Goal: Task Accomplishment & Management: Use online tool/utility

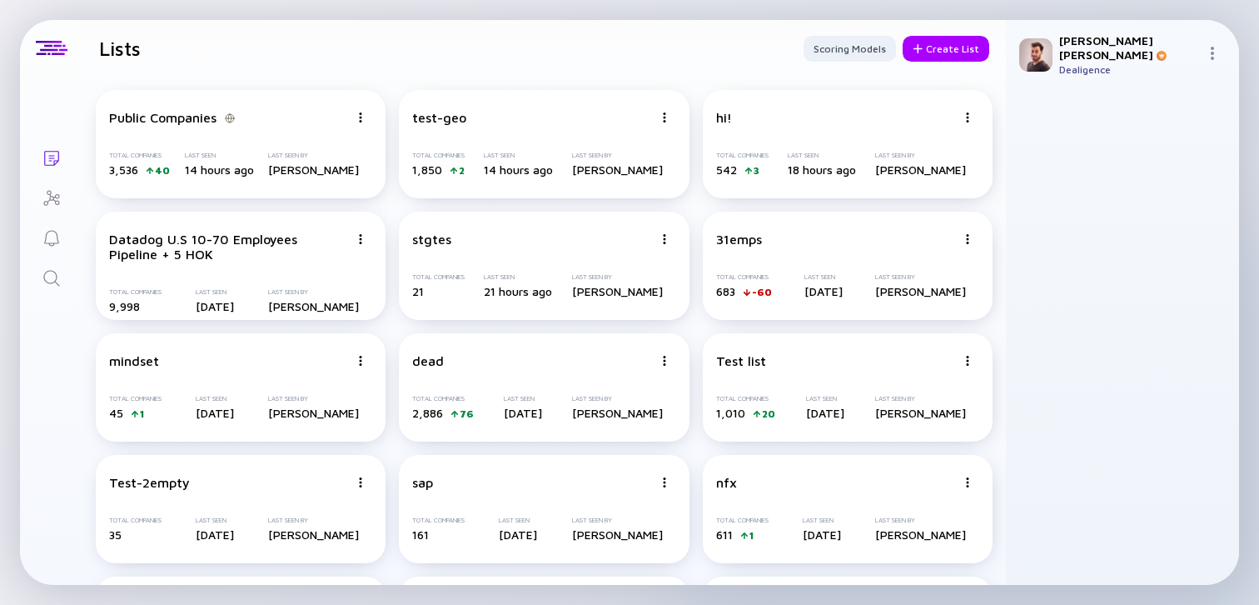
scroll to position [2368, 0]
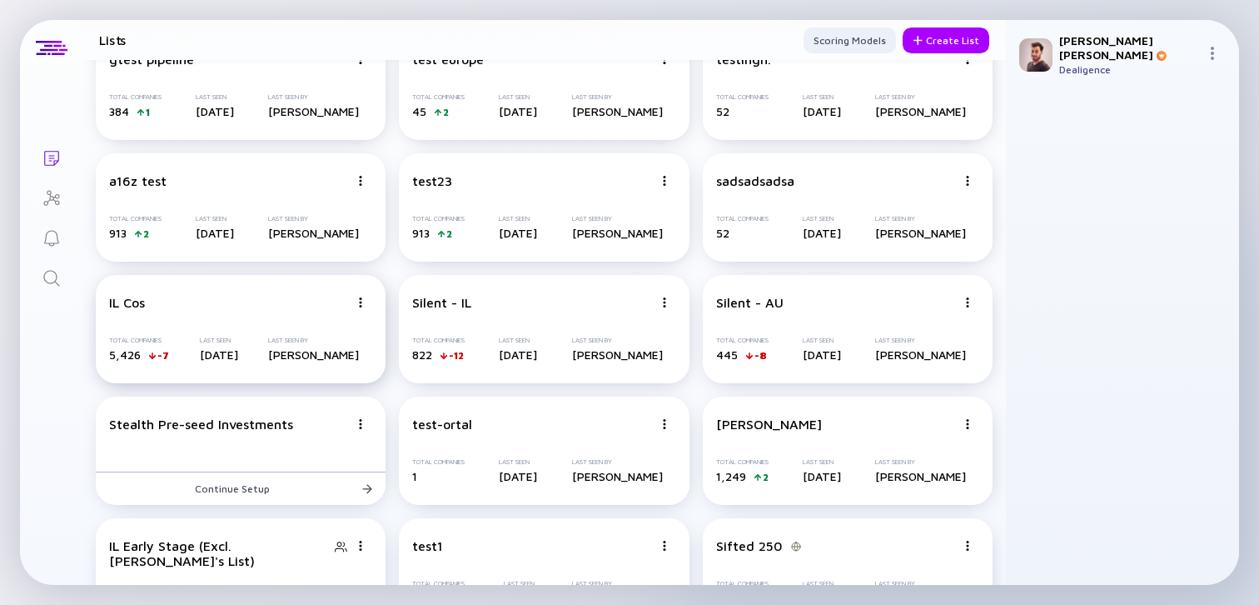
click at [269, 306] on div "IL Cos" at bounding box center [229, 302] width 240 height 15
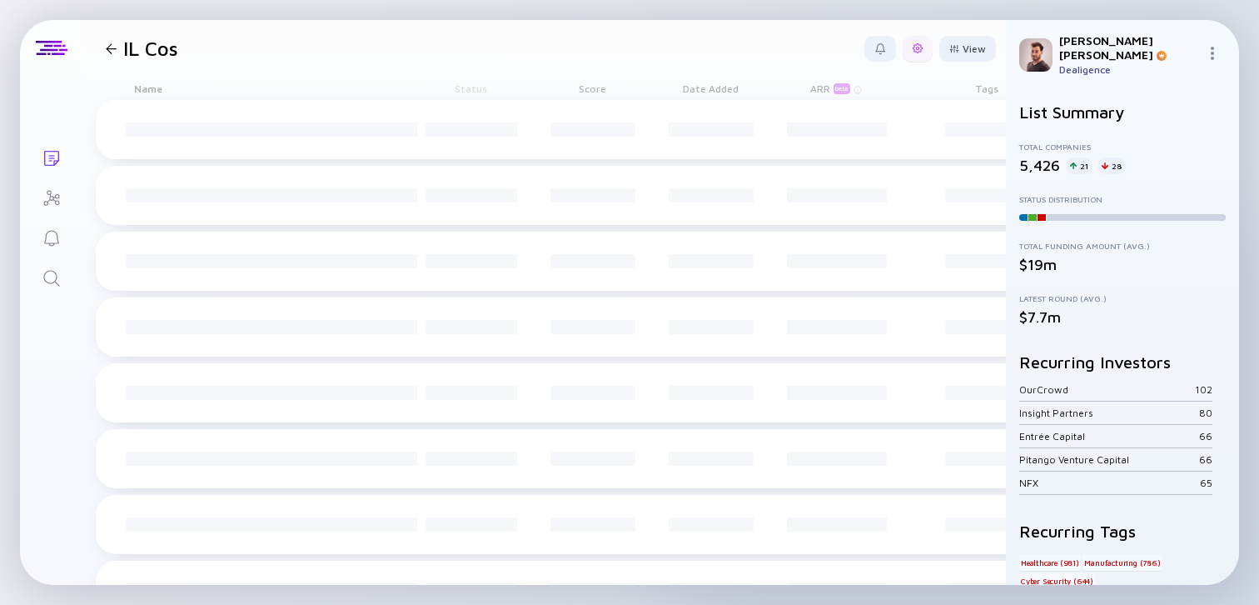
click at [913, 52] on div at bounding box center [918, 48] width 10 height 10
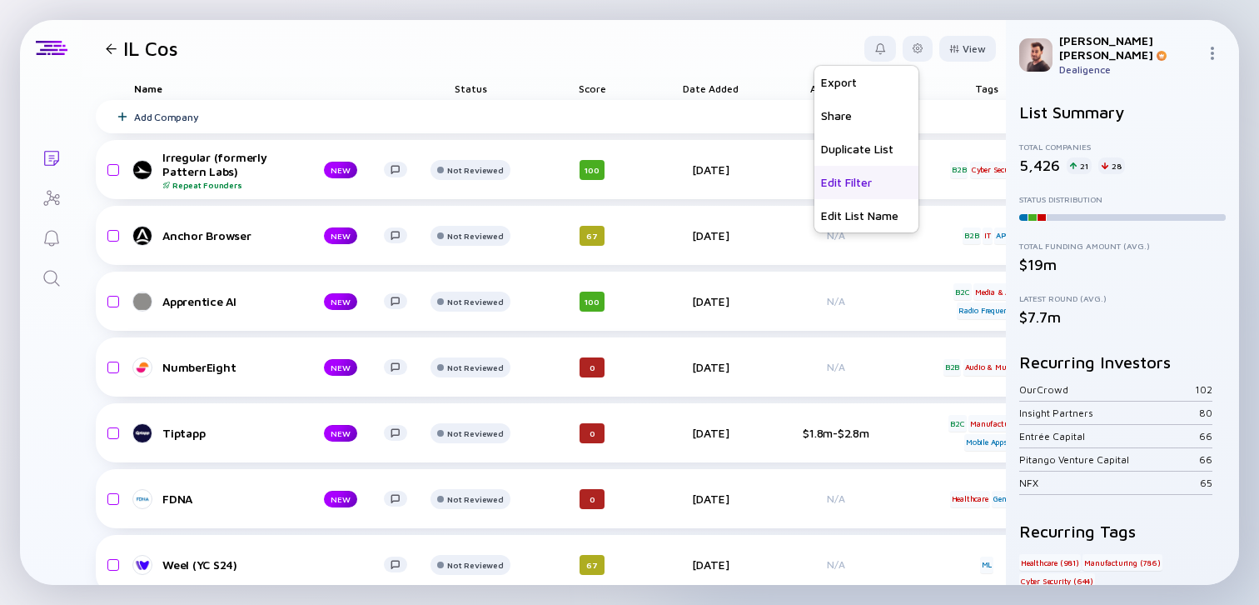
click at [858, 182] on div "Edit Filter" at bounding box center [866, 182] width 104 height 33
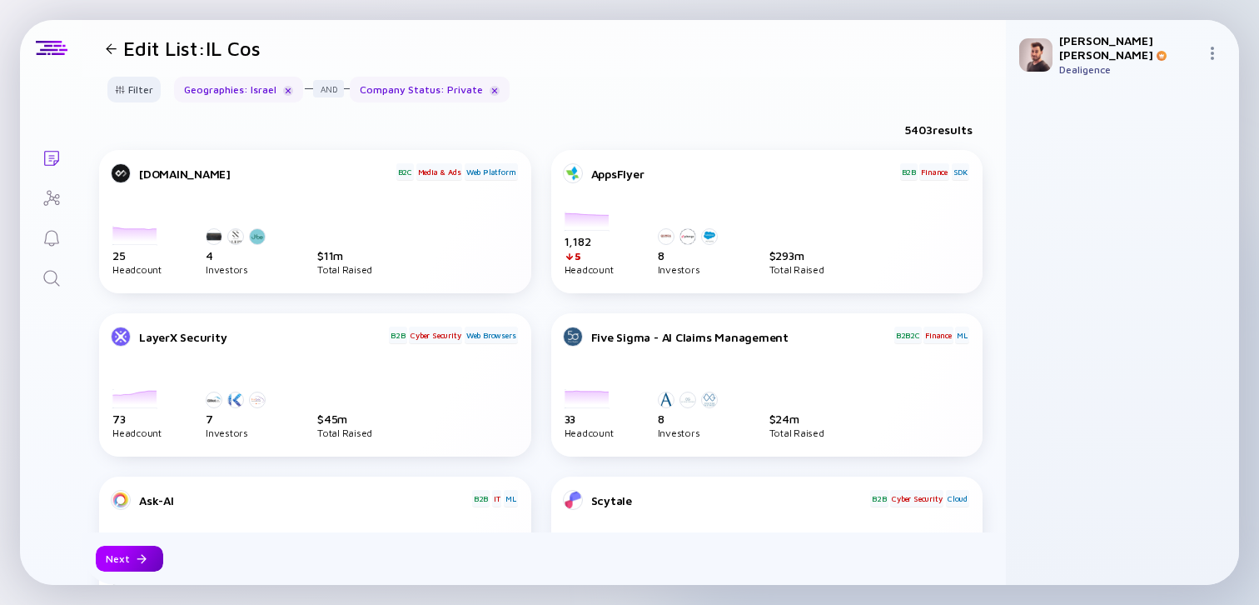
click at [138, 559] on div at bounding box center [142, 559] width 10 height 10
